Goal: Task Accomplishment & Management: Manage account settings

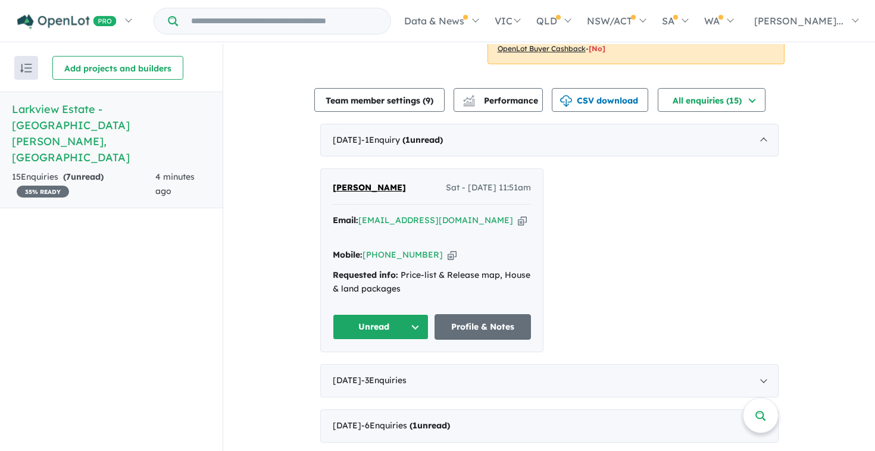
scroll to position [387, 0]
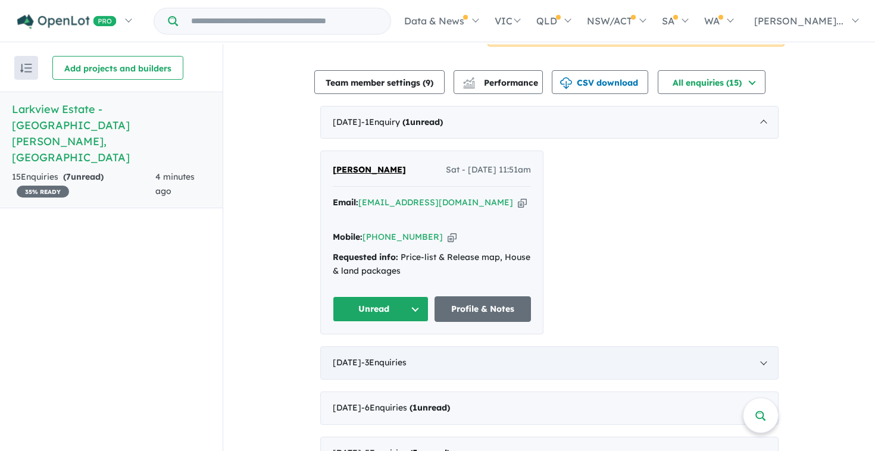
click at [509, 346] on div "[DATE] - 3 Enquir ies ( 0 unread)" at bounding box center [549, 362] width 458 height 33
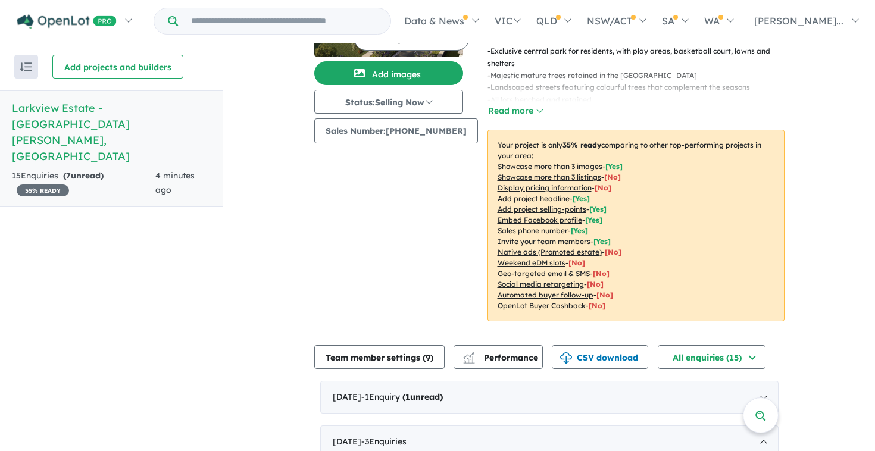
scroll to position [286, 0]
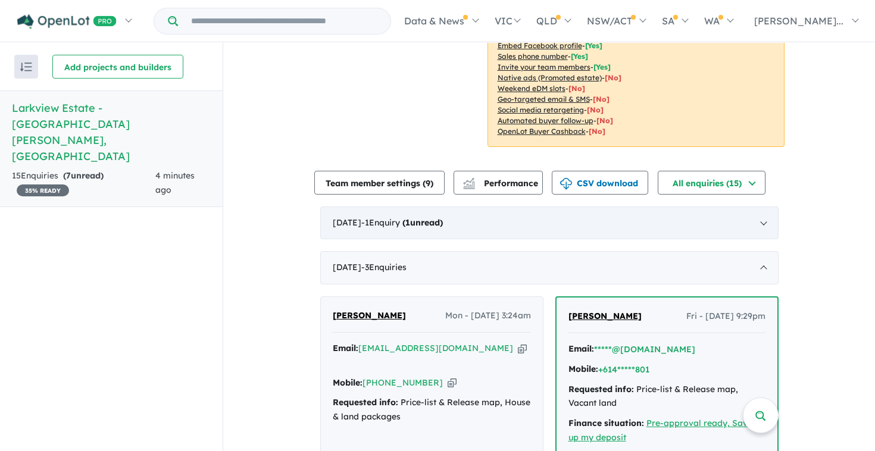
click at [583, 208] on div "[DATE] - 1 Enquir y ( 1 unread)" at bounding box center [549, 223] width 458 height 33
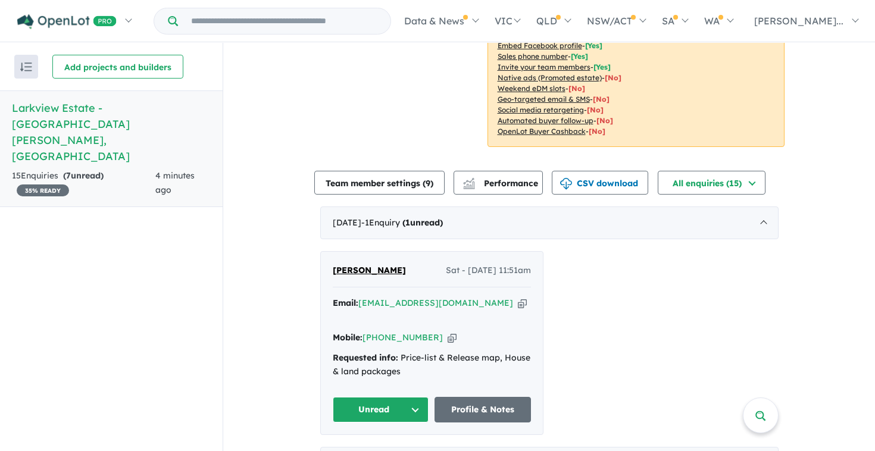
click at [487, 365] on div "[PERSON_NAME] Sat - [DATE] 11:51am Email: [EMAIL_ADDRESS][DOMAIN_NAME] Copied! …" at bounding box center [432, 343] width 222 height 183
click at [483, 397] on link "Profile & Notes" at bounding box center [482, 410] width 96 height 26
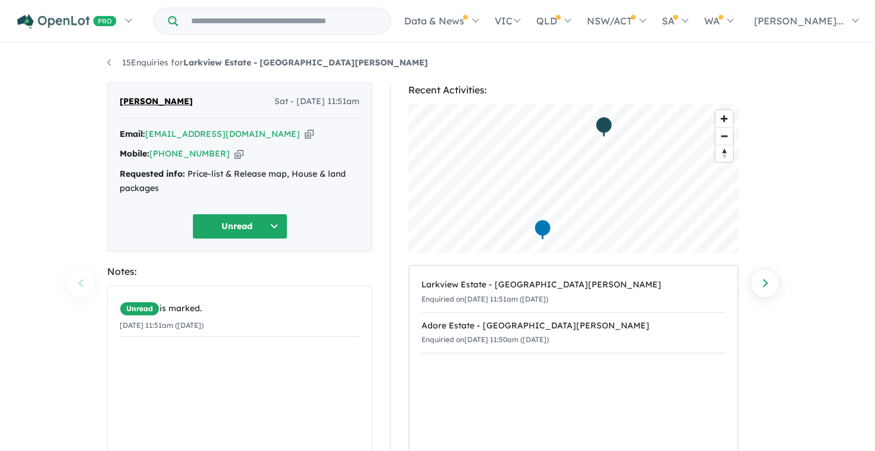
click at [305, 132] on icon "button" at bounding box center [309, 134] width 9 height 12
click at [234, 159] on icon "button" at bounding box center [238, 154] width 9 height 12
